Goal: Information Seeking & Learning: Learn about a topic

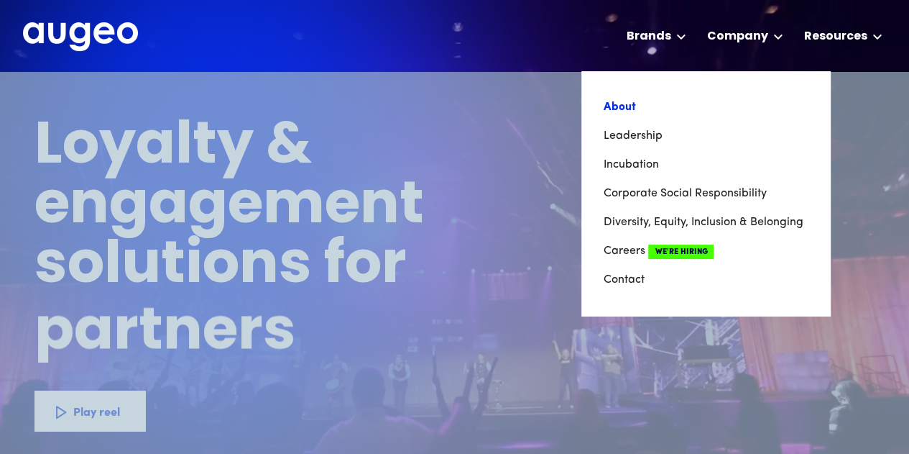
click at [633, 106] on link "About" at bounding box center [706, 107] width 206 height 29
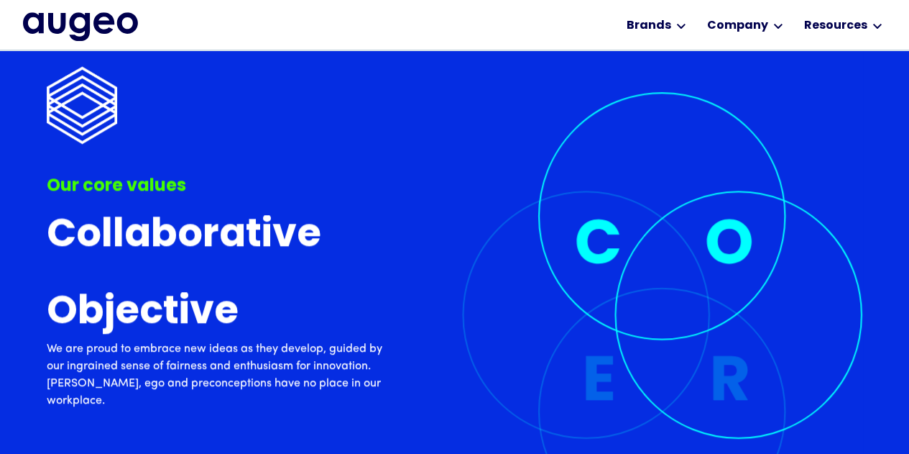
scroll to position [3401, 0]
